Goal: Download file/media

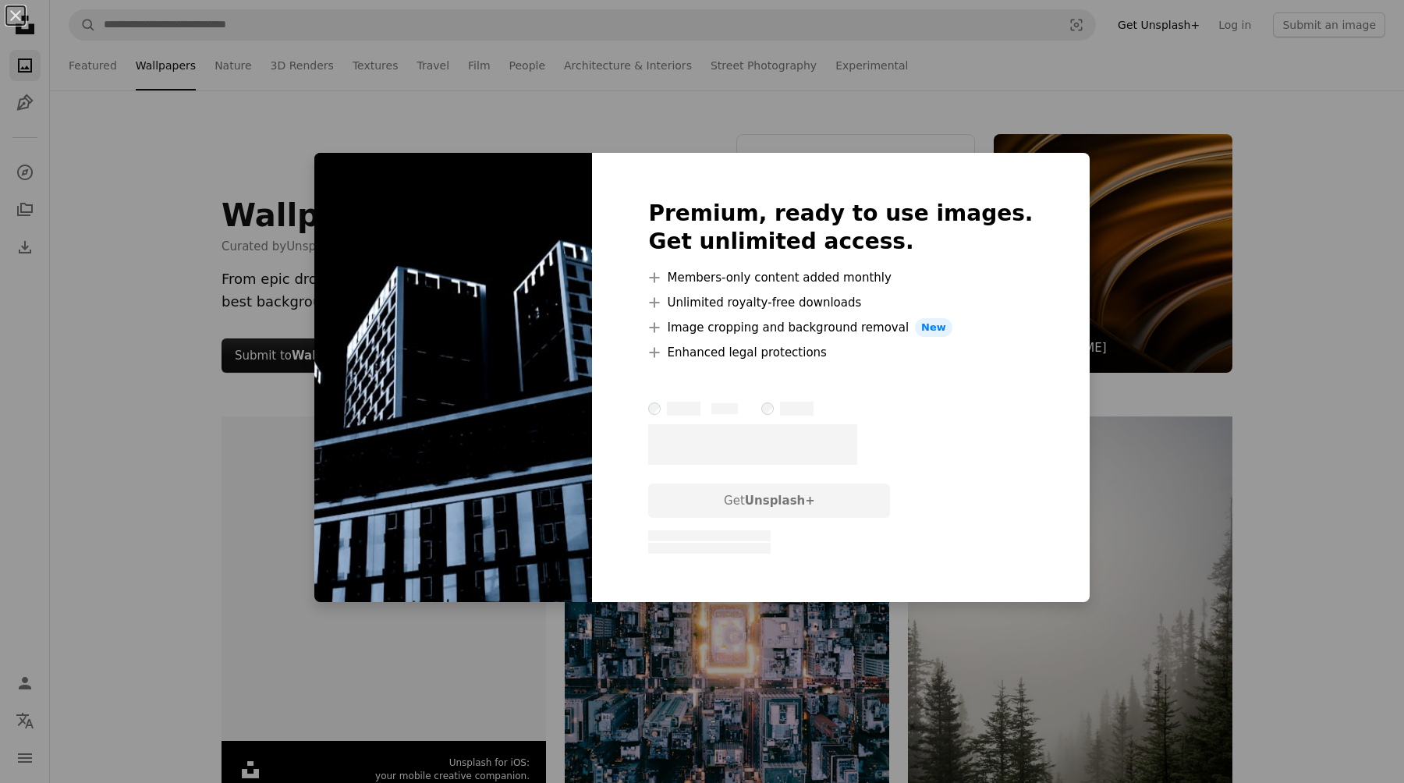
scroll to position [4037, 0]
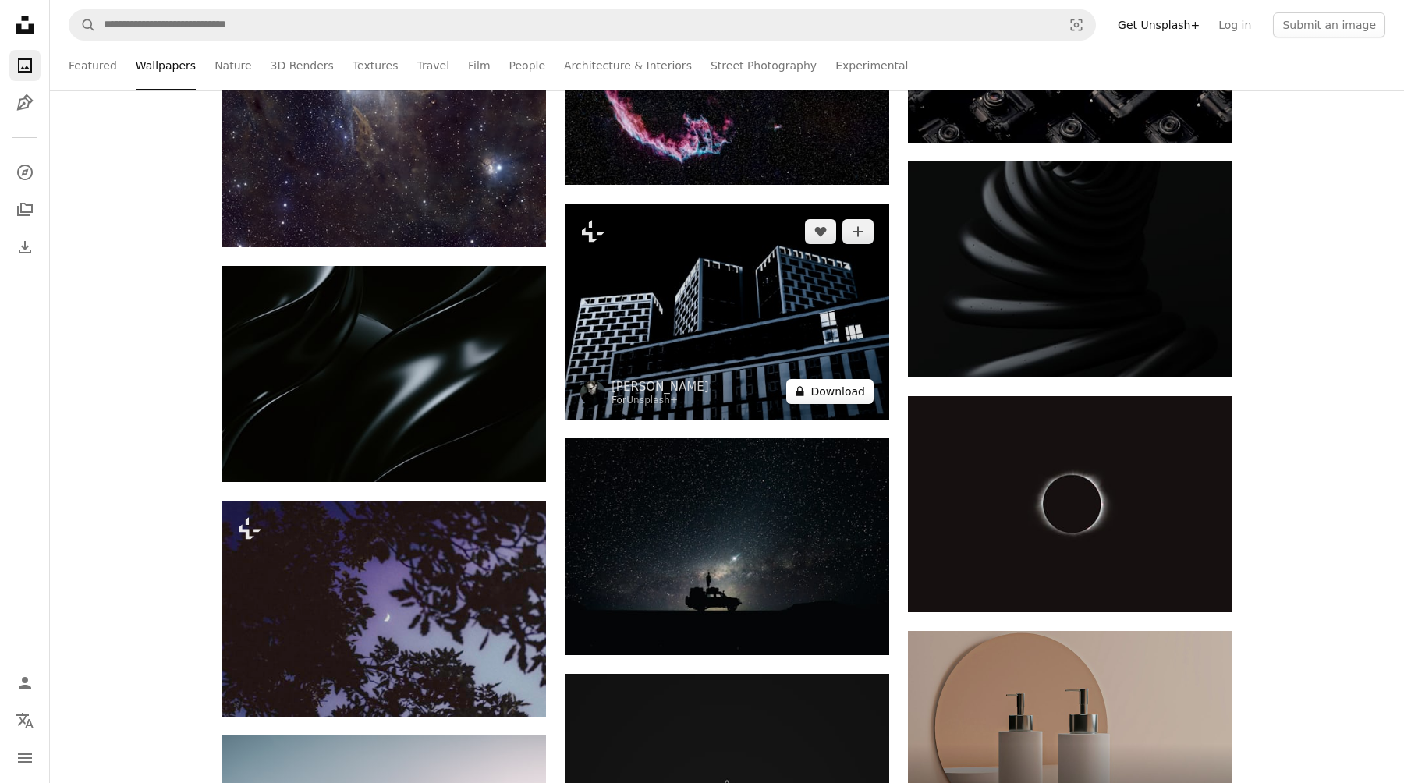
click at [817, 392] on button "A lock Download" at bounding box center [829, 391] width 87 height 25
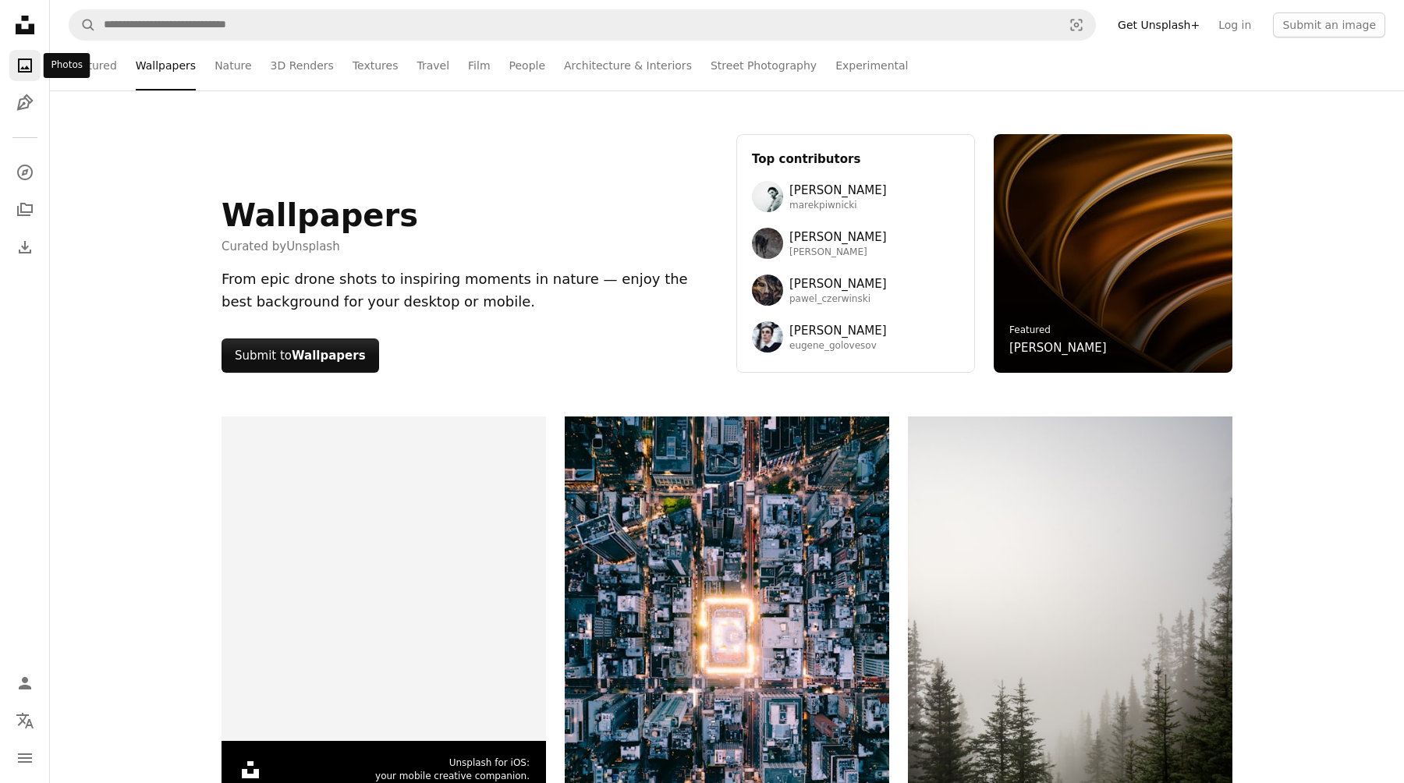
click at [26, 77] on link "A photo" at bounding box center [24, 65] width 31 height 31
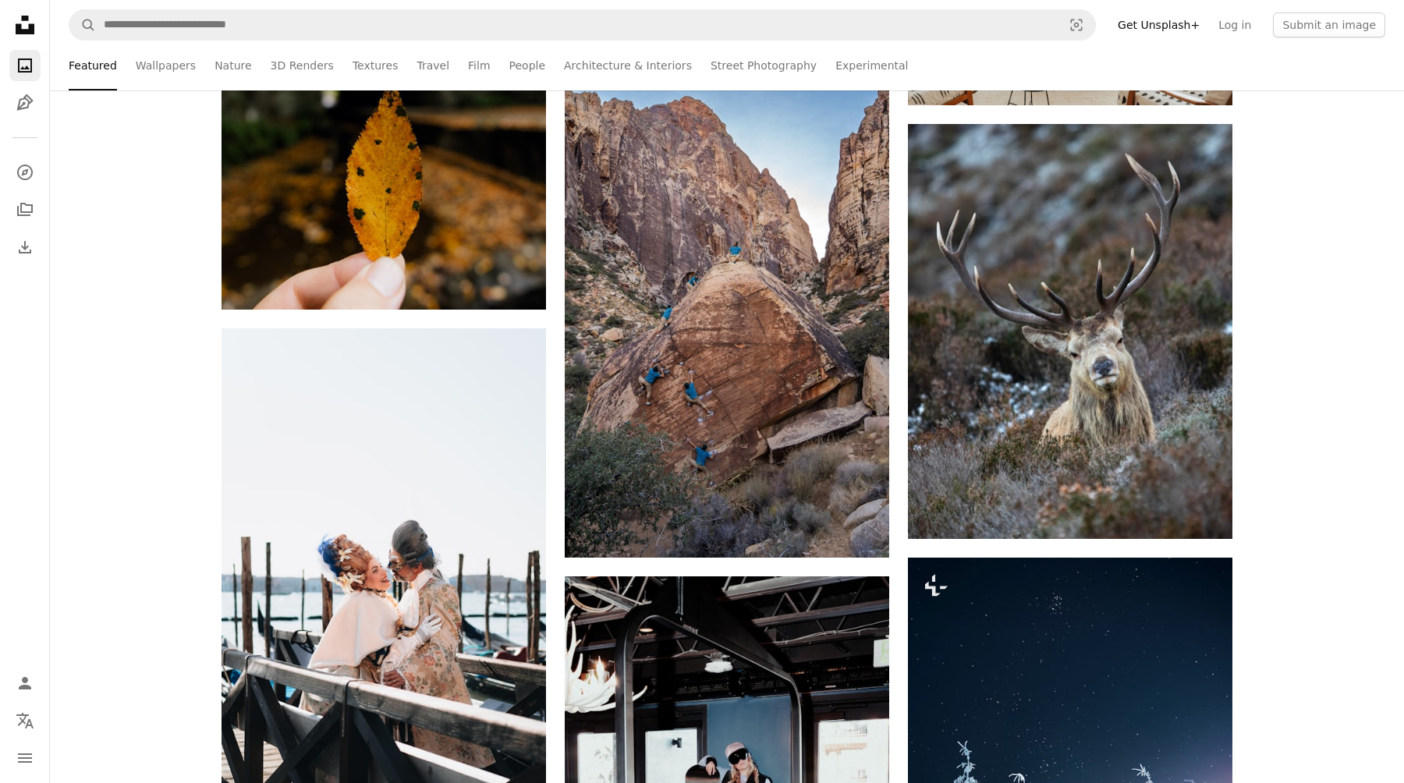
scroll to position [3295, 0]
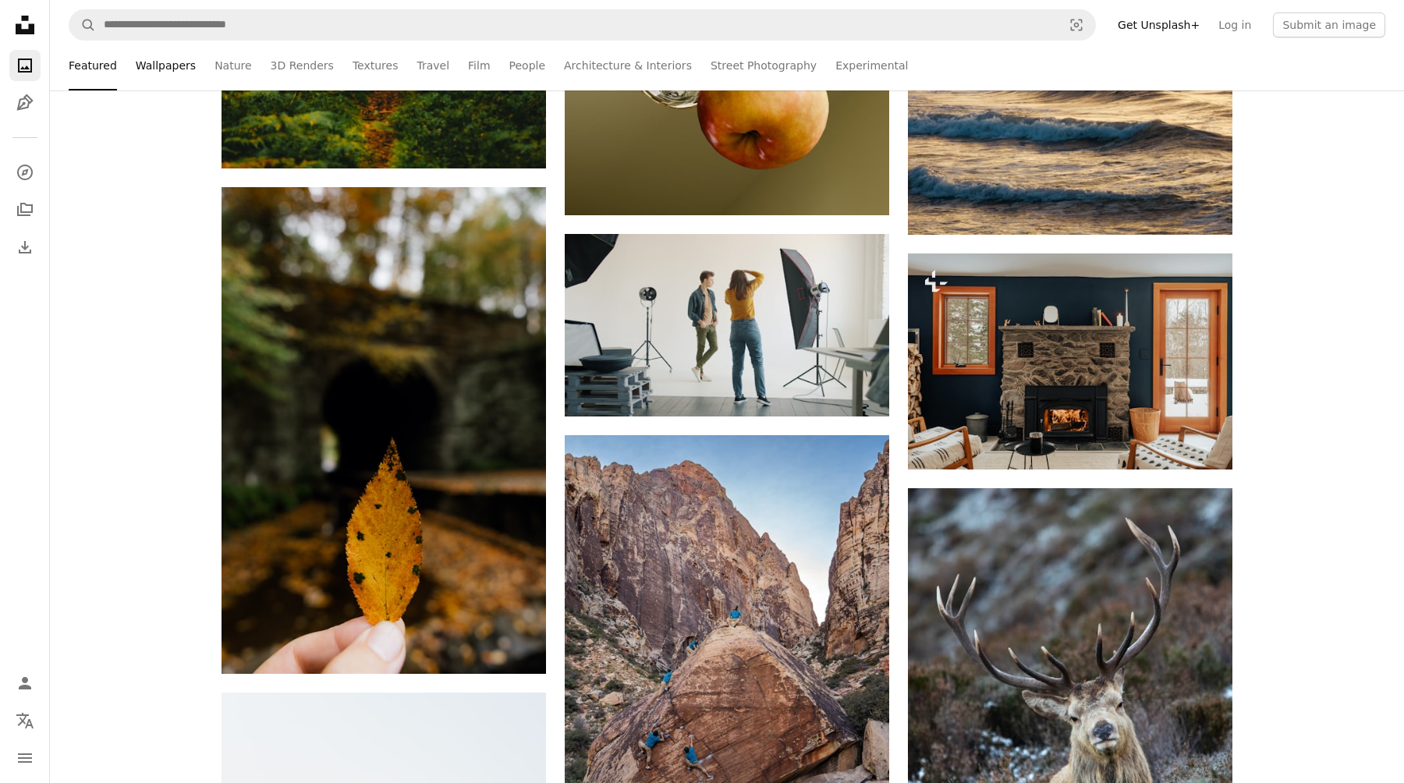
click at [173, 73] on link "Wallpapers" at bounding box center [166, 66] width 60 height 50
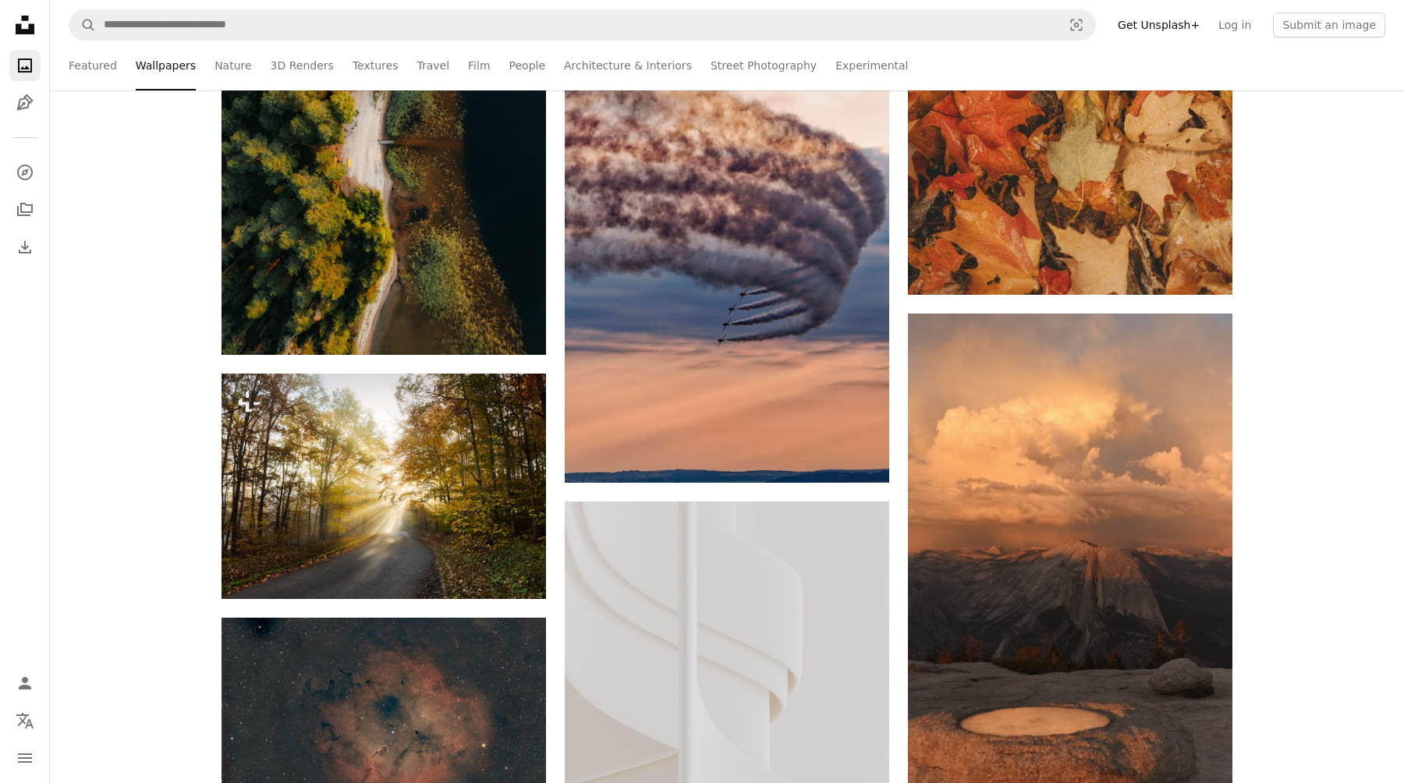
scroll to position [11591, 0]
